Goal: Transaction & Acquisition: Purchase product/service

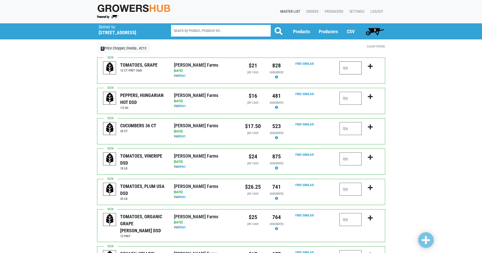
click at [342, 69] on input "number" at bounding box center [351, 68] width 22 height 13
type input "1"
drag, startPoint x: 369, startPoint y: 66, endPoint x: 364, endPoint y: 65, distance: 4.9
click at [364, 65] on button "submit" at bounding box center [370, 70] width 12 height 16
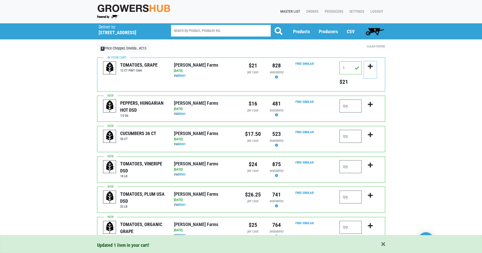
click at [370, 66] on icon "submit" at bounding box center [370, 67] width 5 height 6
click at [354, 169] on input "number" at bounding box center [351, 166] width 22 height 13
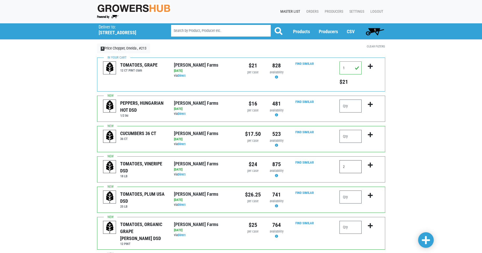
type input "2"
click at [371, 166] on icon "submit" at bounding box center [370, 166] width 5 height 6
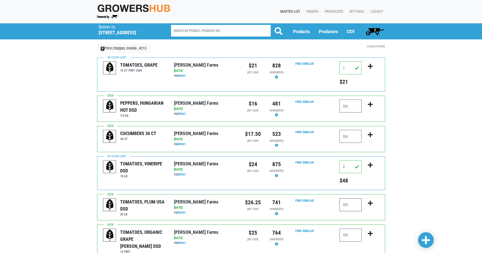
click at [349, 206] on input "number" at bounding box center [351, 205] width 22 height 13
type input "2"
click at [371, 204] on icon "submit" at bounding box center [370, 204] width 5 height 6
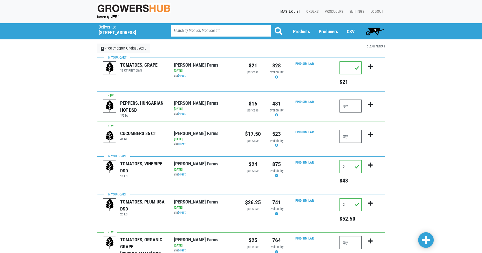
scroll to position [26, 0]
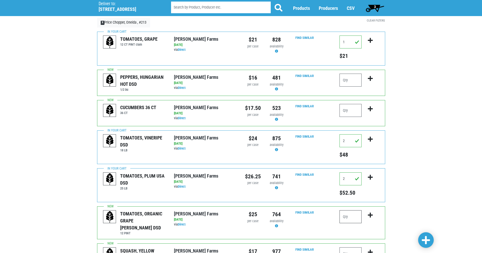
click at [346, 216] on input "number" at bounding box center [351, 217] width 22 height 13
type input "1"
click at [371, 216] on icon "submit" at bounding box center [370, 216] width 5 height 6
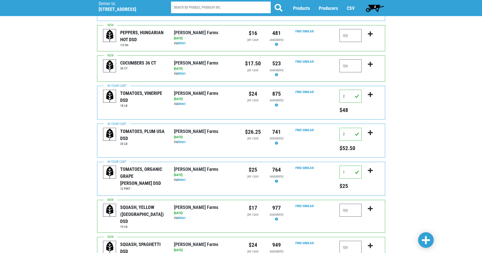
scroll to position [78, 0]
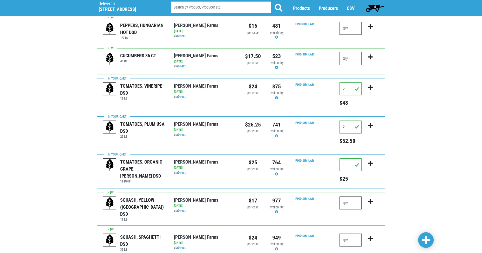
click at [347, 202] on input "number" at bounding box center [351, 203] width 22 height 13
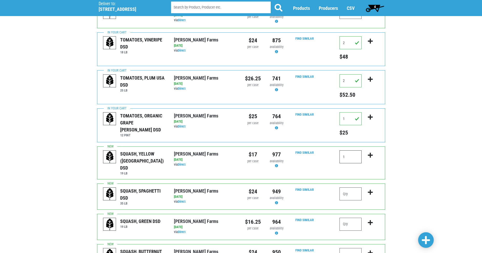
scroll to position [130, 0]
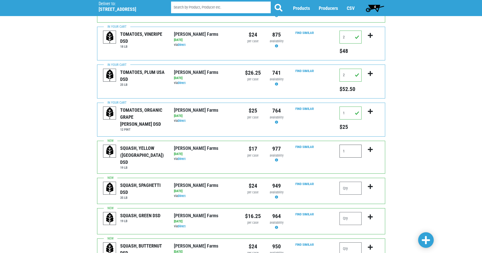
type input "1"
click at [371, 150] on icon "submit" at bounding box center [370, 150] width 5 height 6
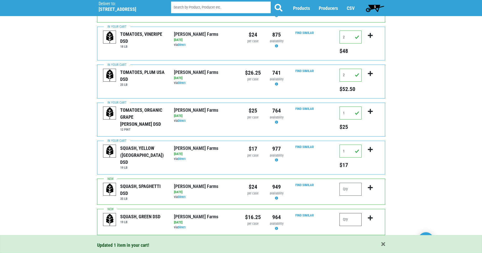
click at [353, 220] on input "number" at bounding box center [351, 219] width 22 height 13
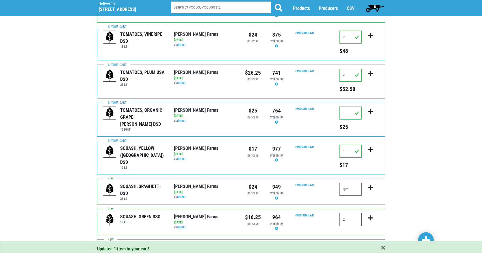
type input "2"
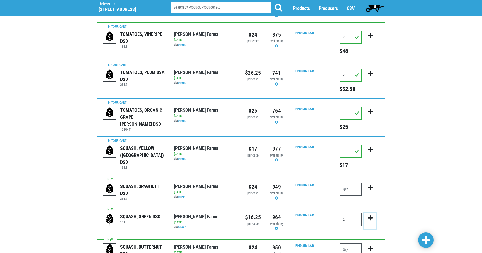
click at [371, 218] on icon "submit" at bounding box center [370, 219] width 5 height 6
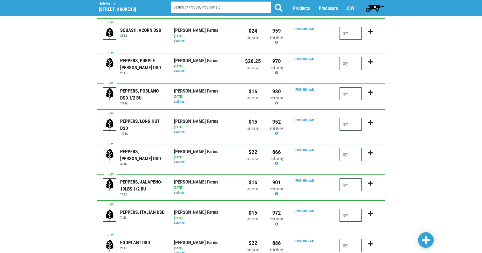
scroll to position [415, 0]
click at [351, 156] on input "number" at bounding box center [351, 154] width 22 height 13
type input "3"
click at [369, 152] on icon "submit" at bounding box center [370, 153] width 5 height 6
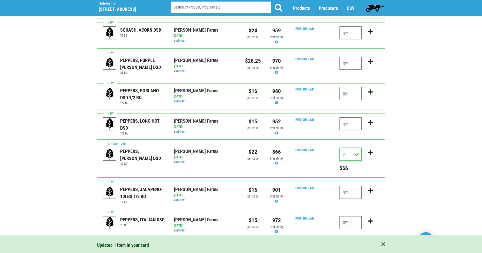
click at [350, 152] on input "3" at bounding box center [351, 154] width 22 height 13
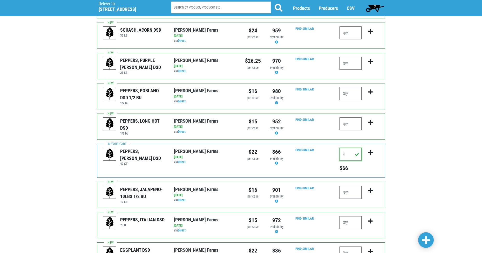
type input "4"
click at [371, 151] on icon "submit" at bounding box center [370, 153] width 5 height 6
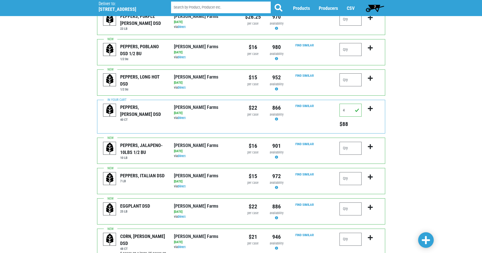
scroll to position [467, 0]
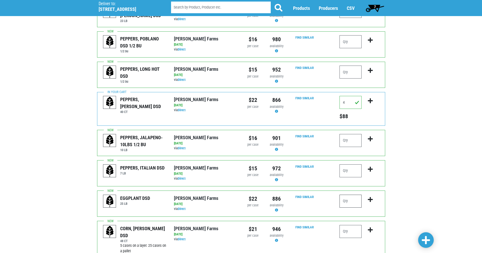
click at [352, 202] on input "number" at bounding box center [351, 201] width 22 height 13
type input "2"
click at [369, 198] on icon "submit" at bounding box center [370, 200] width 5 height 6
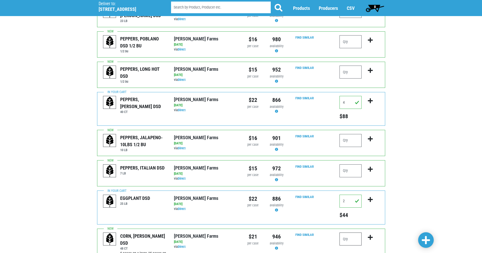
click at [356, 240] on input "number" at bounding box center [351, 239] width 22 height 13
type input "10"
click at [372, 237] on icon "submit" at bounding box center [370, 238] width 5 height 6
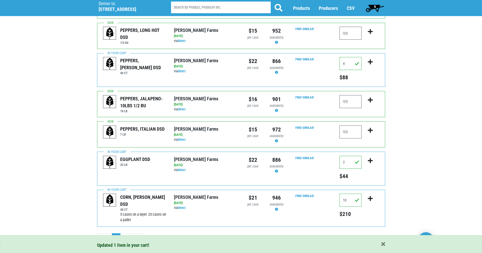
scroll to position [513, 0]
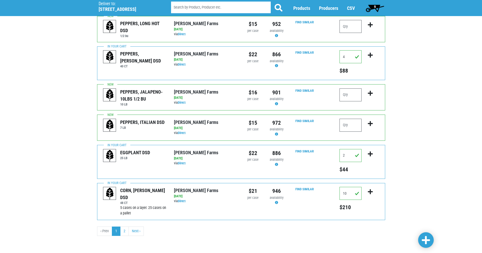
click at [373, 6] on span "9" at bounding box center [375, 8] width 23 height 10
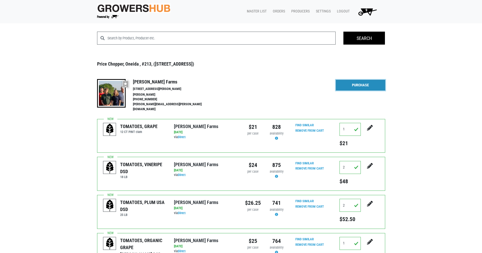
click at [358, 83] on link "Purchase" at bounding box center [360, 85] width 49 height 11
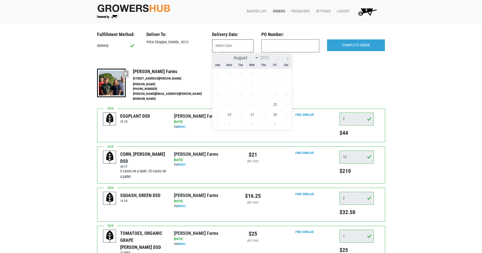
click at [240, 45] on input "text" at bounding box center [233, 45] width 42 height 13
click at [275, 103] on span "22" at bounding box center [275, 104] width 10 height 10
type input "[DATE]"
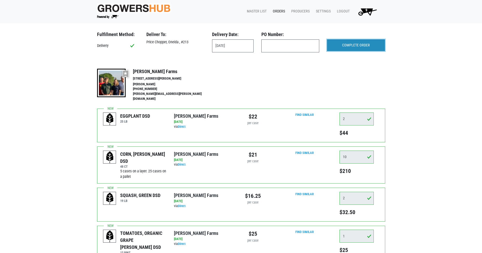
click at [349, 44] on input "COMPLETE ORDER" at bounding box center [356, 45] width 58 height 12
